Goal: Find contact information

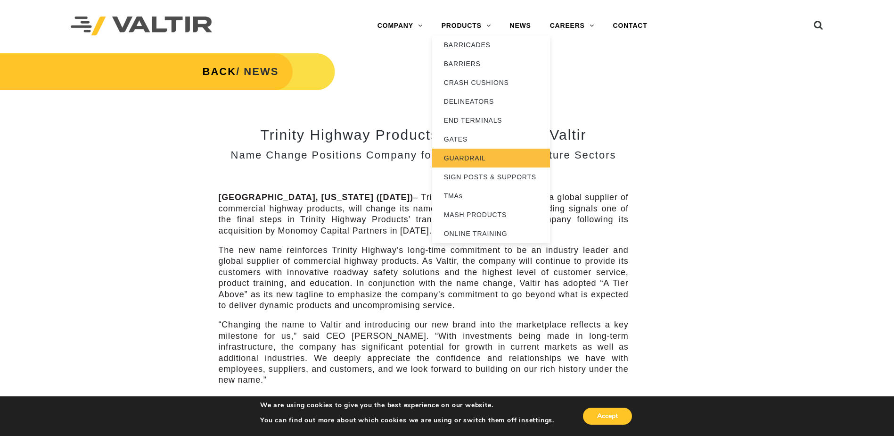
click at [486, 156] on link "GUARDRAIL" at bounding box center [491, 158] width 118 height 19
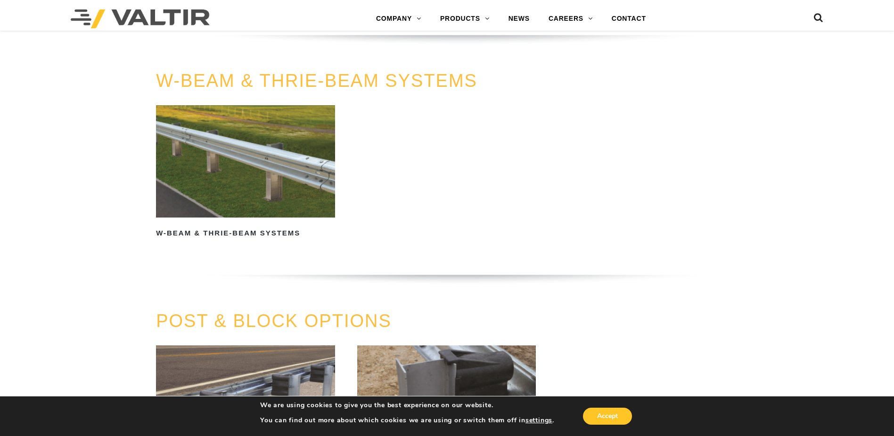
scroll to position [660, 0]
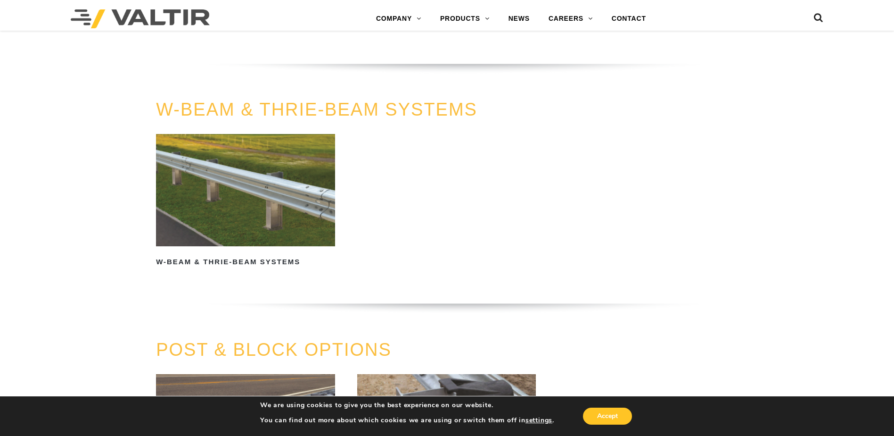
click at [269, 252] on link "W-Beam & Thrie-Beam Systems" at bounding box center [245, 201] width 179 height 135
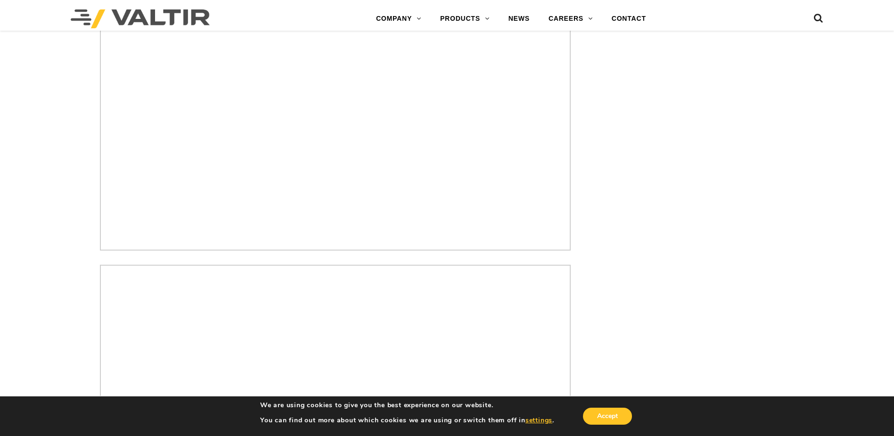
scroll to position [2641, 0]
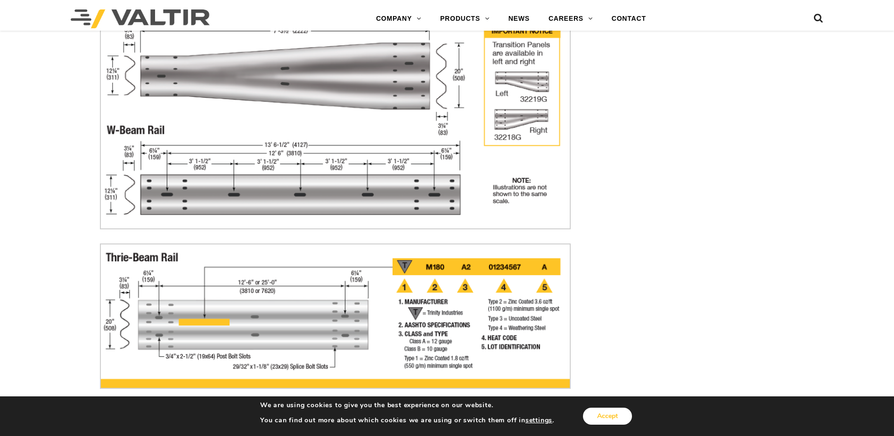
click at [608, 421] on button "Accept" at bounding box center [607, 415] width 49 height 17
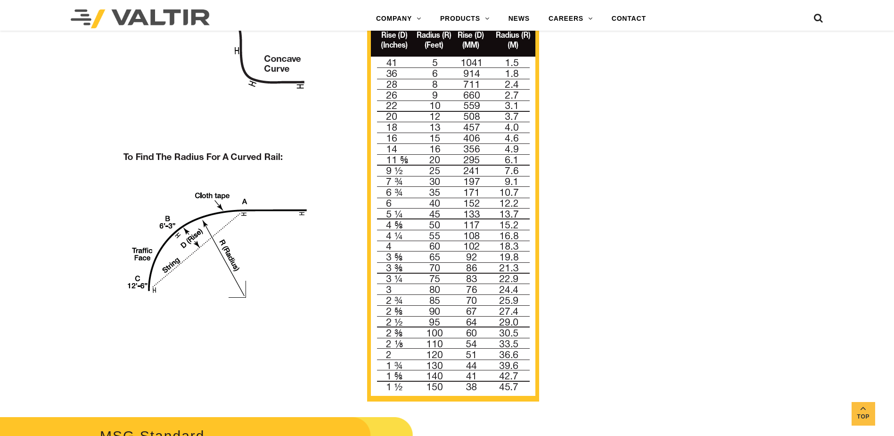
scroll to position [754, 0]
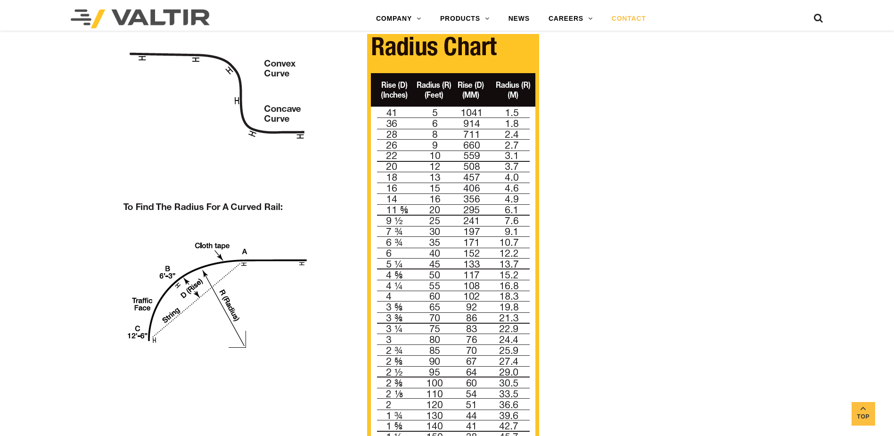
click at [627, 17] on link "CONTACT" at bounding box center [629, 18] width 53 height 19
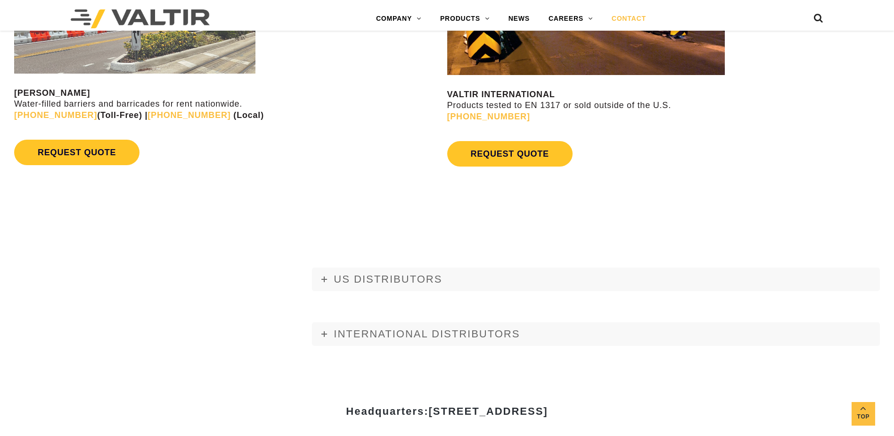
scroll to position [990, 0]
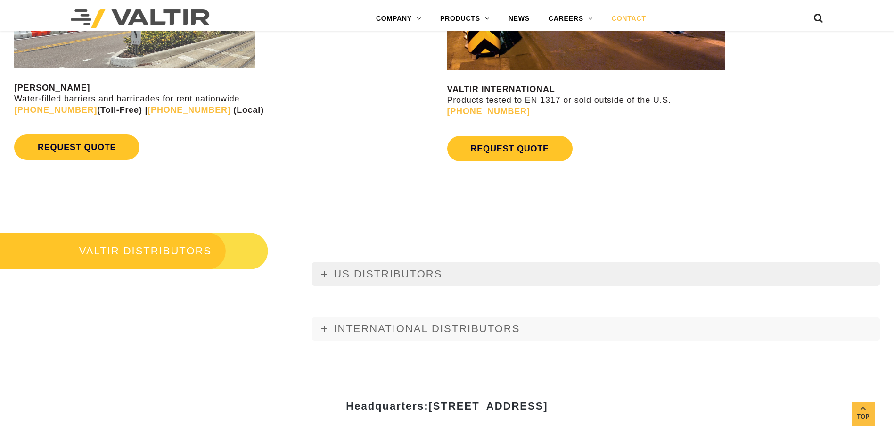
click at [383, 278] on span "US DISTRIBUTORS" at bounding box center [388, 274] width 108 height 12
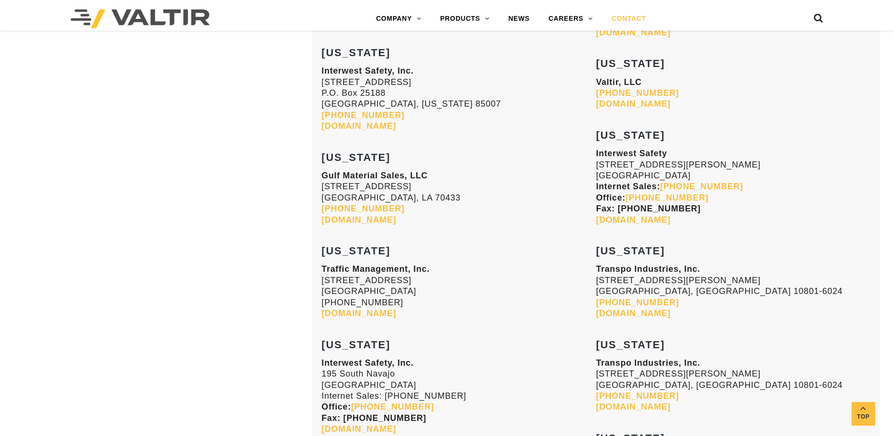
scroll to position [1509, 0]
